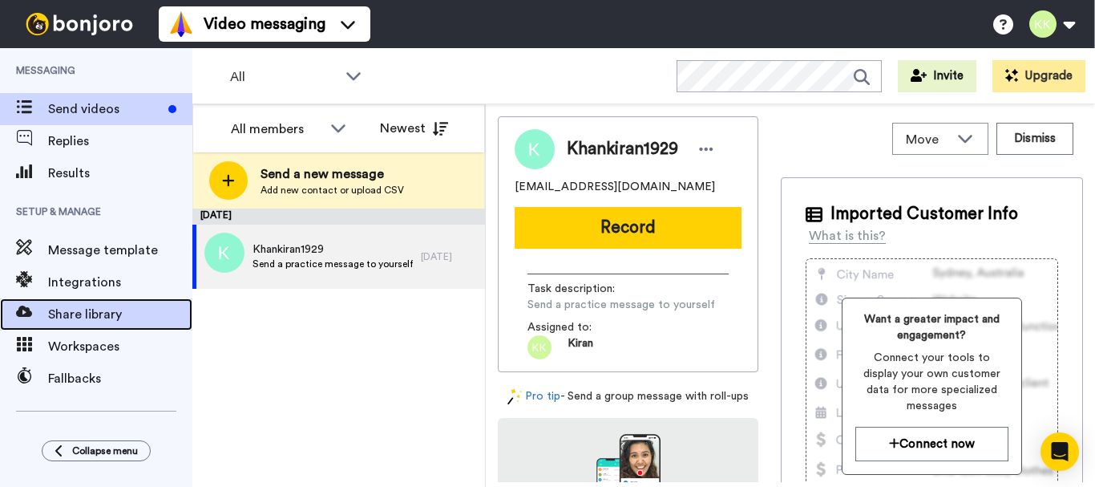
click at [113, 310] on span "Share library" at bounding box center [120, 314] width 144 height 19
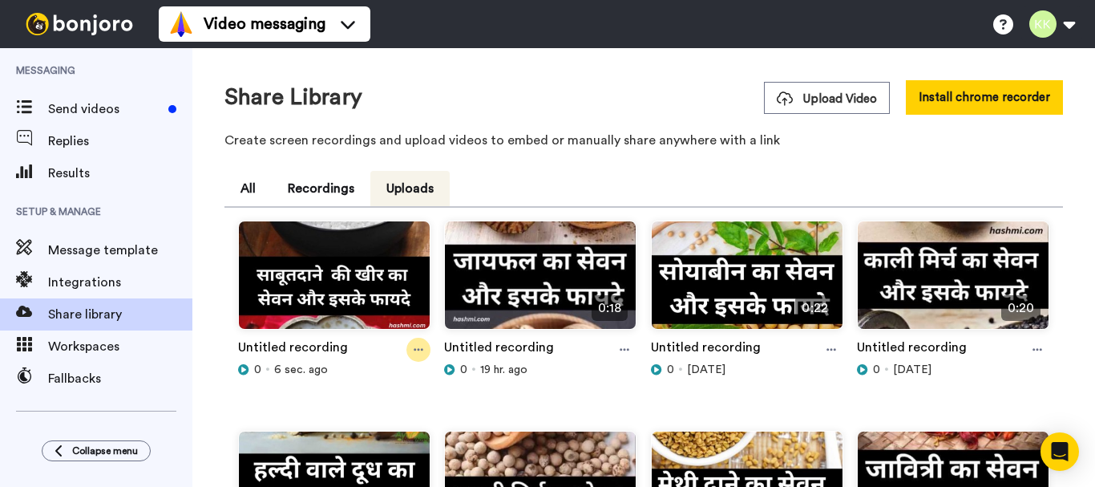
click at [415, 348] on icon at bounding box center [419, 349] width 10 height 11
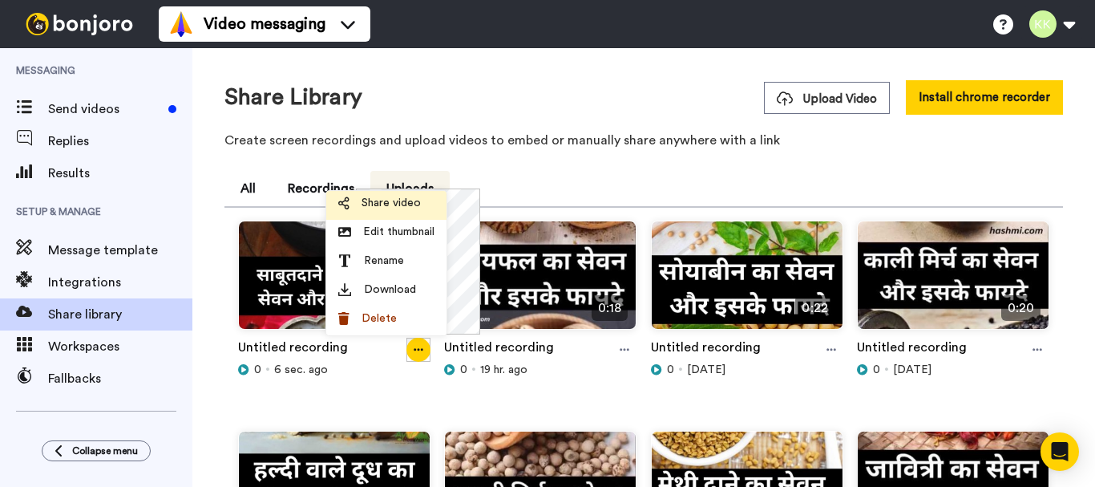
click at [391, 196] on span "Share video" at bounding box center [390, 203] width 59 height 16
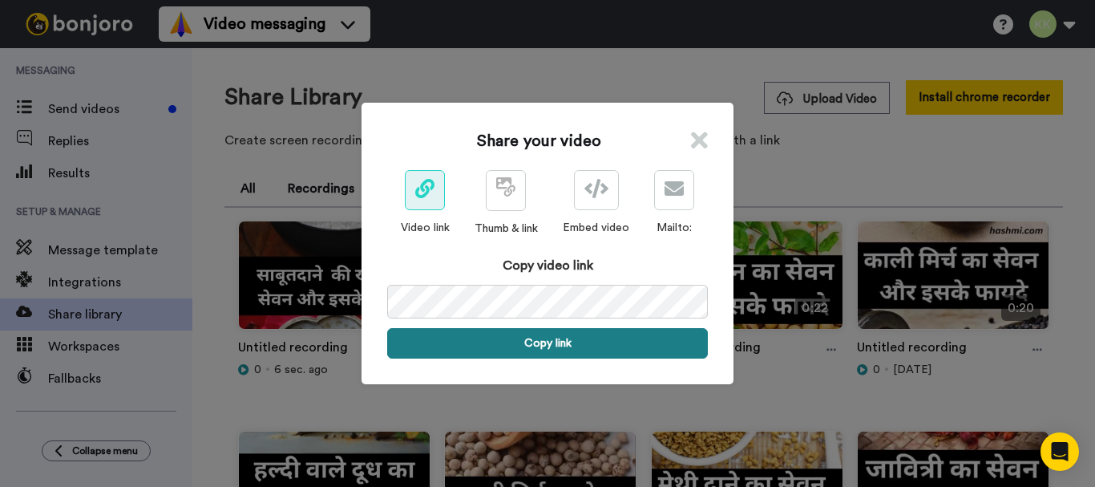
click at [546, 330] on button "Copy link" at bounding box center [547, 343] width 321 height 30
